Goal: Task Accomplishment & Management: Use online tool/utility

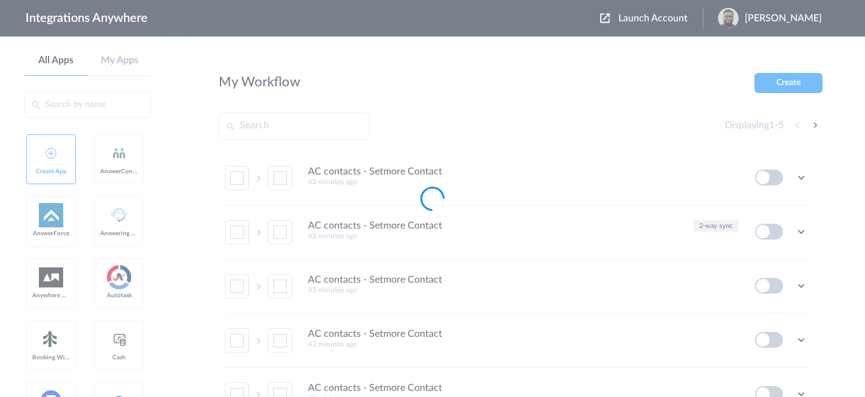
click at [643, 0] on body "Integrations Anywhere Launch Account [PERSON_NAME] My Account Logout All Apps M…" at bounding box center [432, 0] width 865 height 0
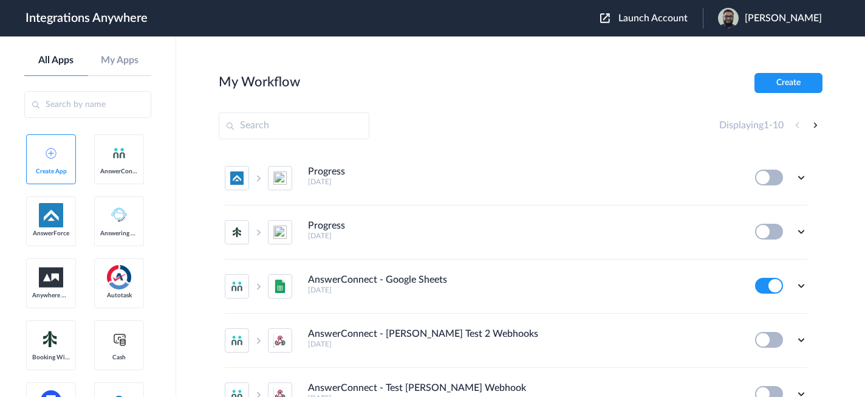
click at [644, 21] on span "Launch Account" at bounding box center [652, 18] width 69 height 10
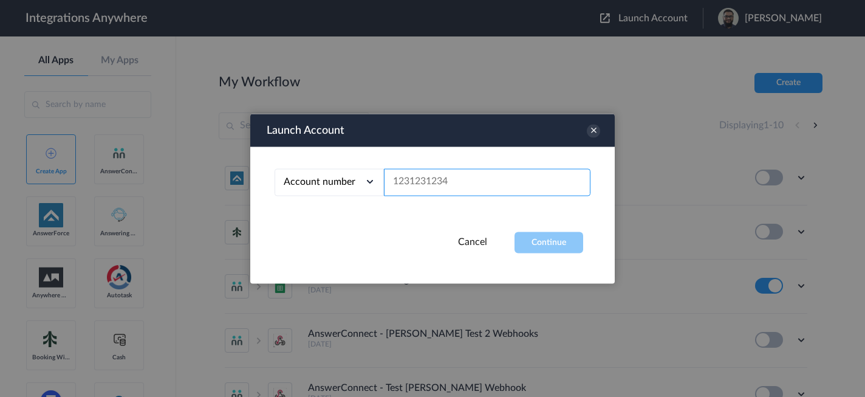
click at [474, 186] on input "text" at bounding box center [487, 181] width 207 height 27
paste input "1260007283"
type input "1260007283"
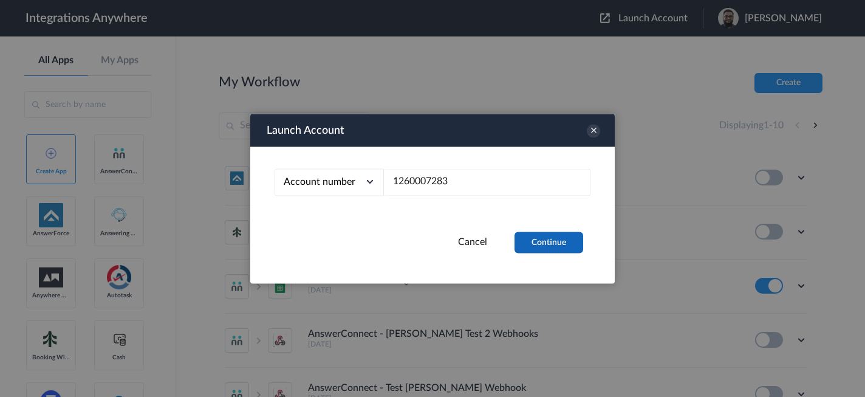
click at [547, 248] on button "Continue" at bounding box center [548, 241] width 69 height 21
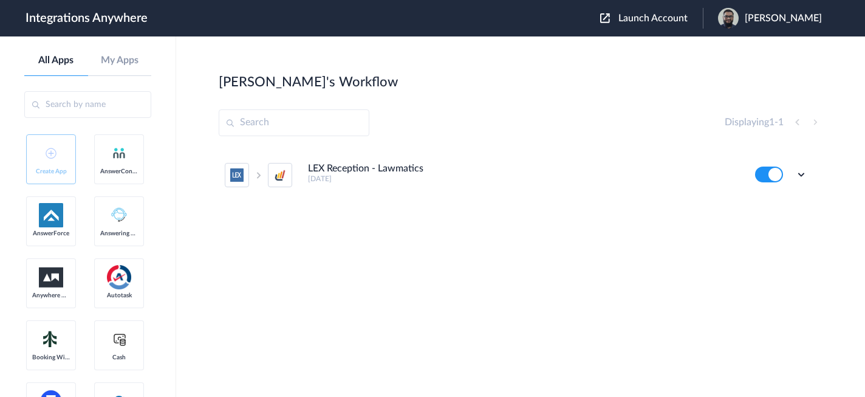
click at [802, 167] on li "LEX Reception - Lawmatics [DATE] Edit Task history Delete" at bounding box center [516, 174] width 582 height 53
click at [801, 179] on icon at bounding box center [801, 174] width 12 height 12
click at [779, 202] on li "Edit" at bounding box center [767, 202] width 79 height 22
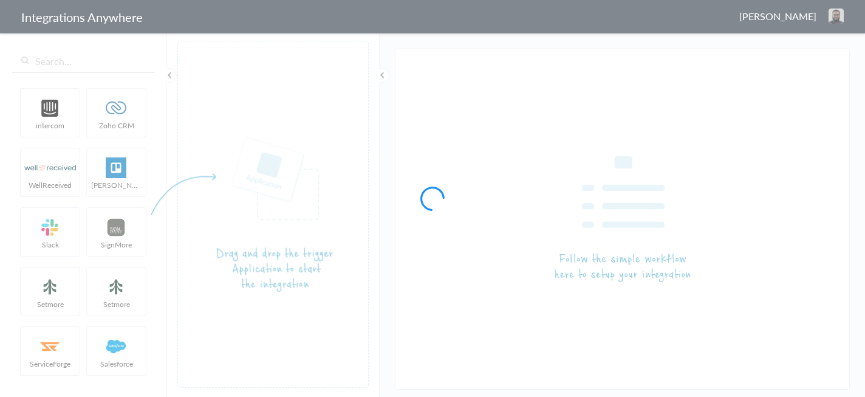
type input "LEX Reception - Lawmatics"
